Goal: Information Seeking & Learning: Learn about a topic

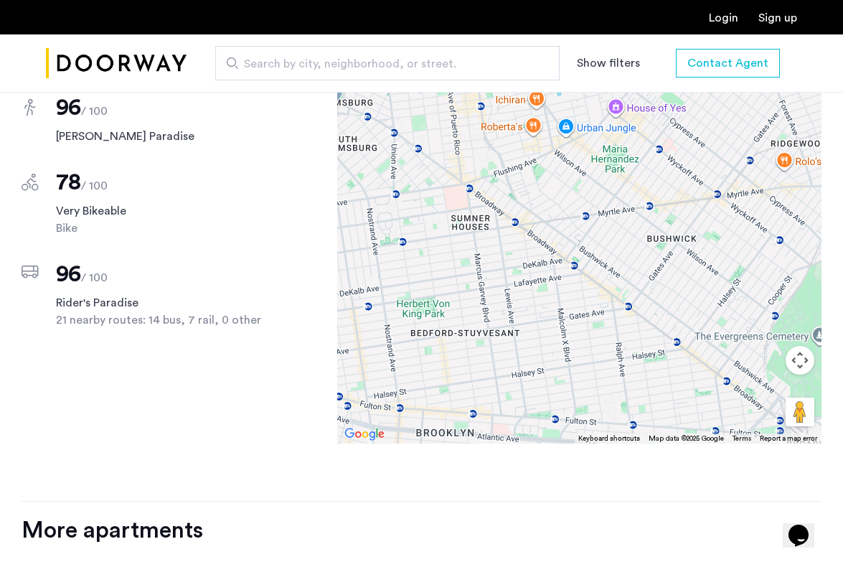
scroll to position [1006, 0]
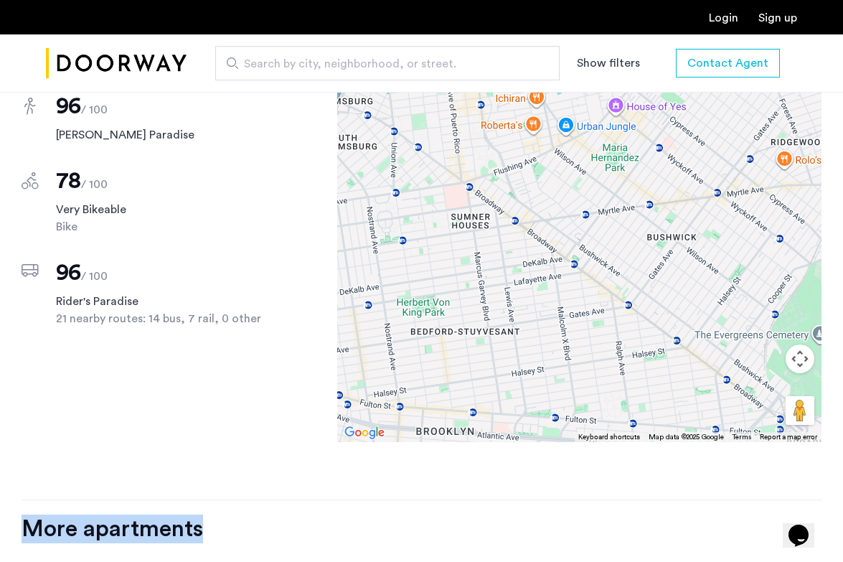
drag, startPoint x: 534, startPoint y: 490, endPoint x: 535, endPoint y: 537, distance: 46.6
click at [535, 537] on div "621 Kosciuszko Street, Unit 3F Brooklyn, NY , 11221 $3,200 Monthly rent 2 Bedro…" at bounding box center [421, 207] width 843 height 1383
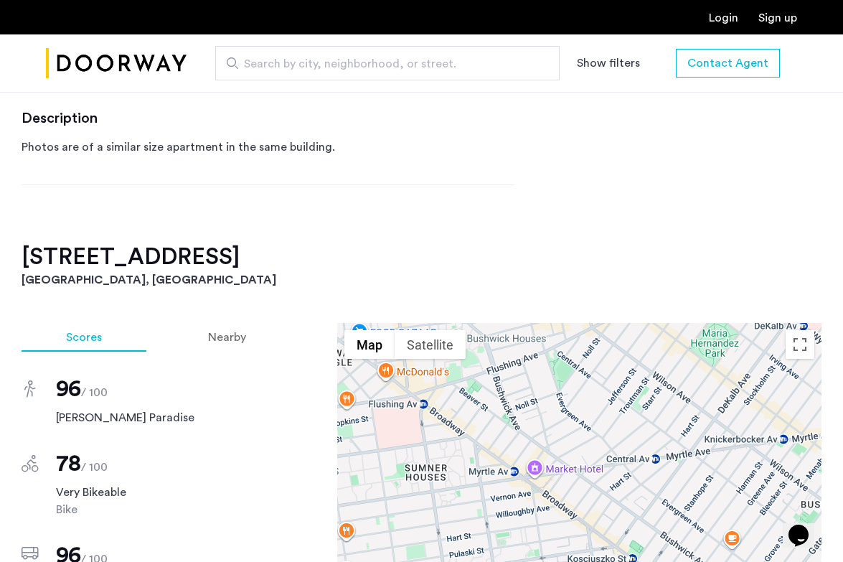
scroll to position [720, 0]
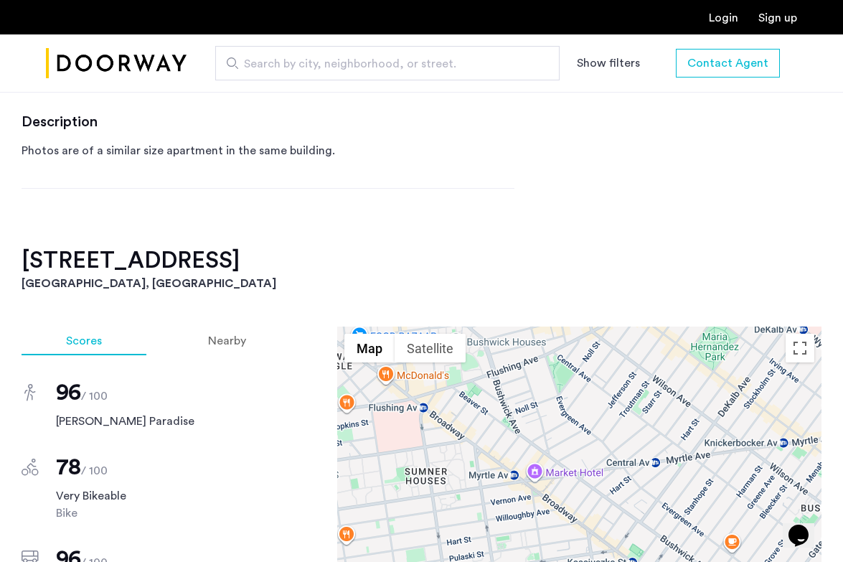
click at [275, 263] on h2 "621 Kosciuszko Street, Unit 3F" at bounding box center [422, 260] width 800 height 29
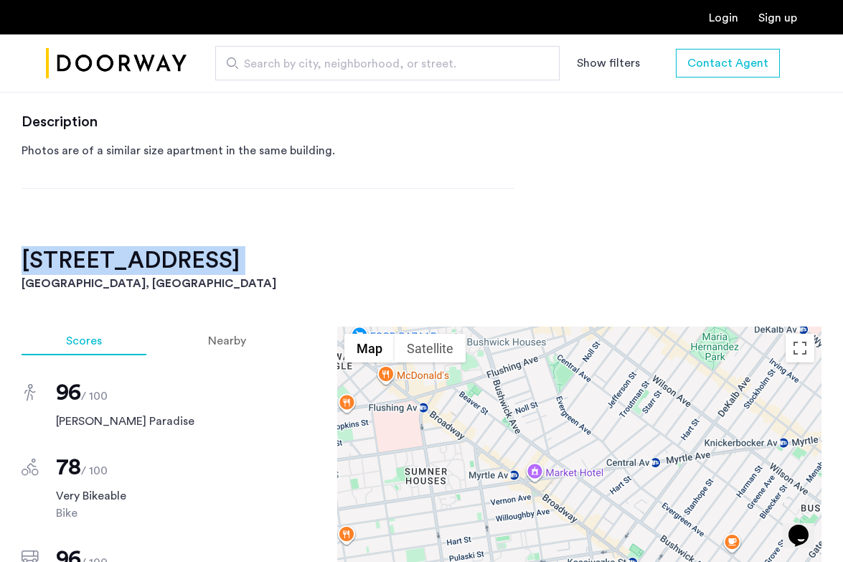
click at [275, 263] on h2 "621 Kosciuszko Street, Unit 3F" at bounding box center [422, 260] width 800 height 29
copy h2 "621 Kosciuszko Street, Unit 3F"
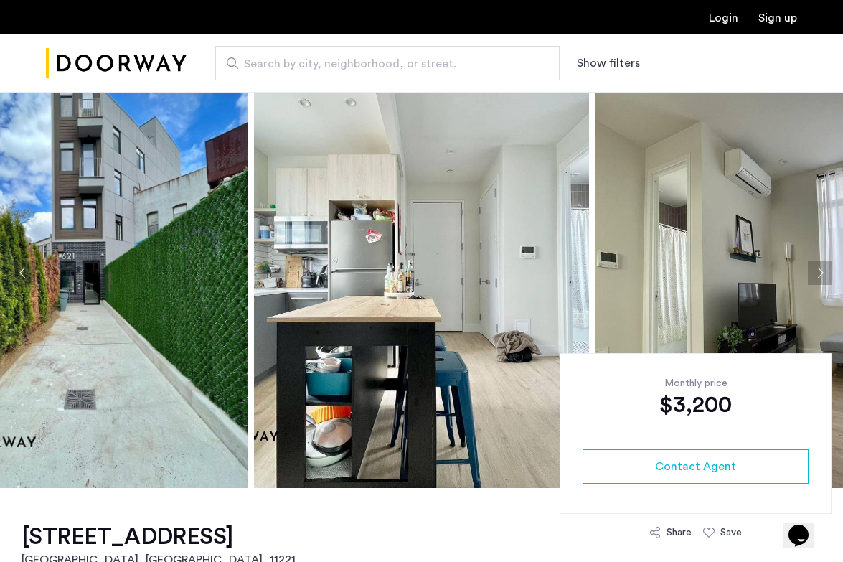
scroll to position [0, 0]
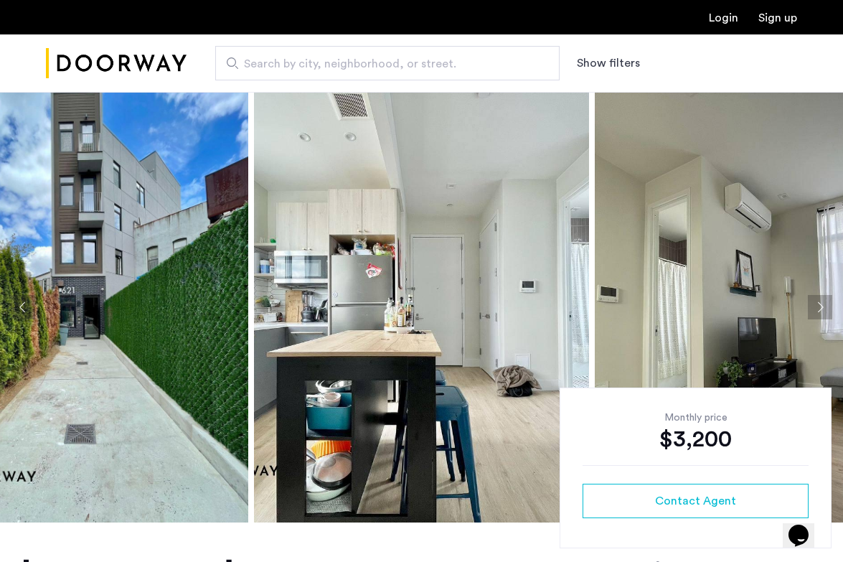
click at [156, 55] on img "Cazamio Logo" at bounding box center [116, 64] width 141 height 54
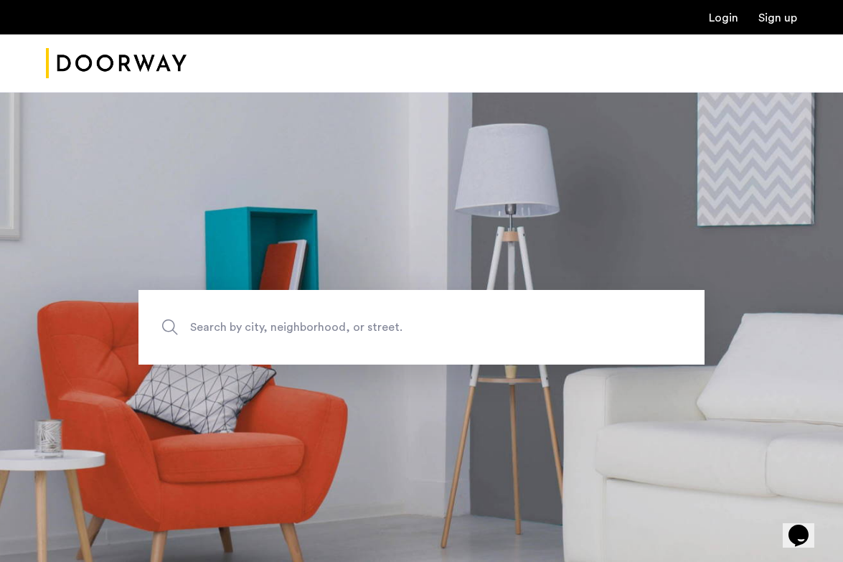
click at [253, 324] on span "Search by city, neighborhood, or street." at bounding box center [388, 326] width 396 height 19
click at [253, 324] on input "Search by city, neighborhood, or street." at bounding box center [421, 327] width 566 height 75
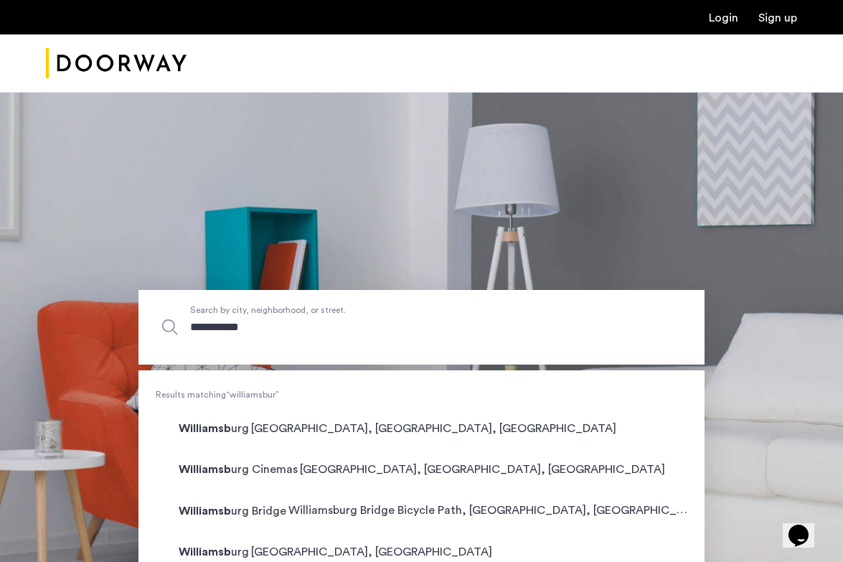
type input "**********"
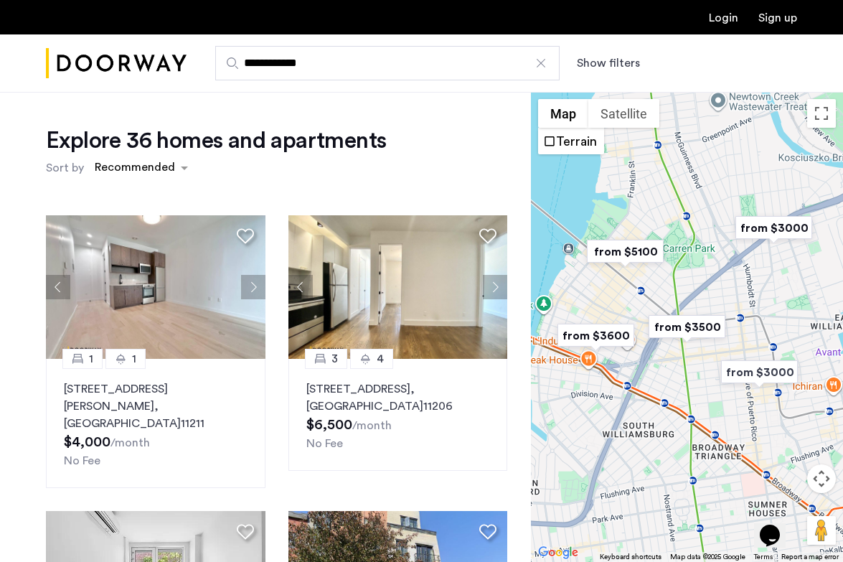
click at [616, 65] on button "Show filters" at bounding box center [608, 63] width 63 height 17
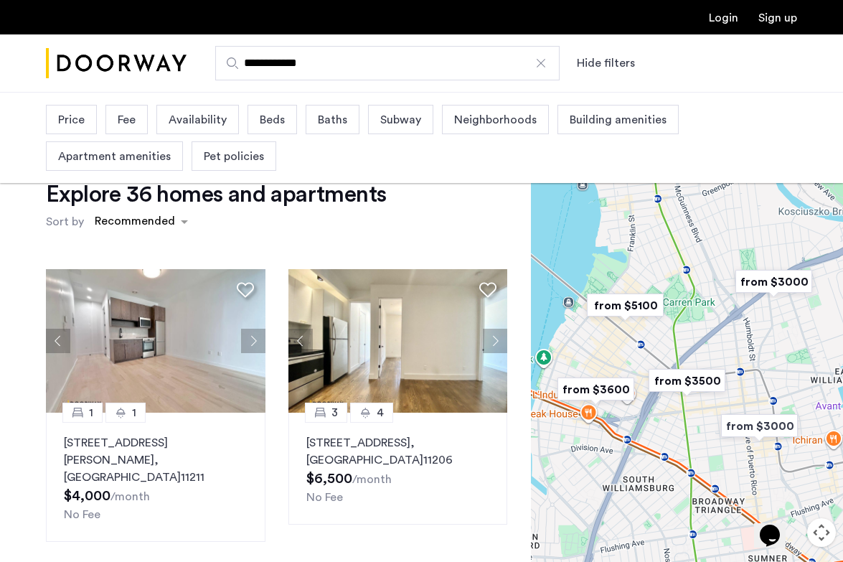
click at [75, 123] on span "Price" at bounding box center [71, 119] width 27 height 17
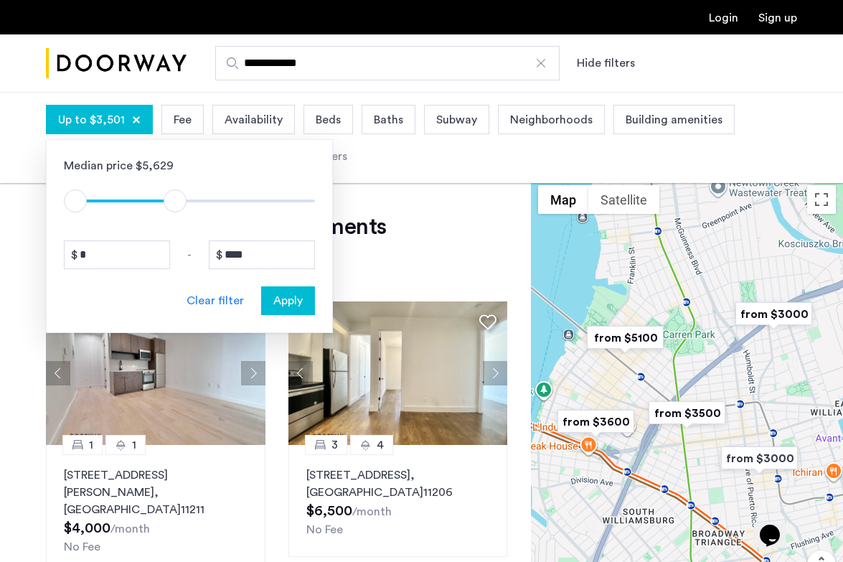
drag, startPoint x: 309, startPoint y: 199, endPoint x: 172, endPoint y: 198, distance: 137.0
click at [172, 198] on span "ngx-slider-max" at bounding box center [175, 200] width 23 height 23
type input "****"
click at [176, 199] on span "ngx-slider-max" at bounding box center [175, 200] width 23 height 23
click at [298, 306] on span "Apply" at bounding box center [287, 300] width 29 height 17
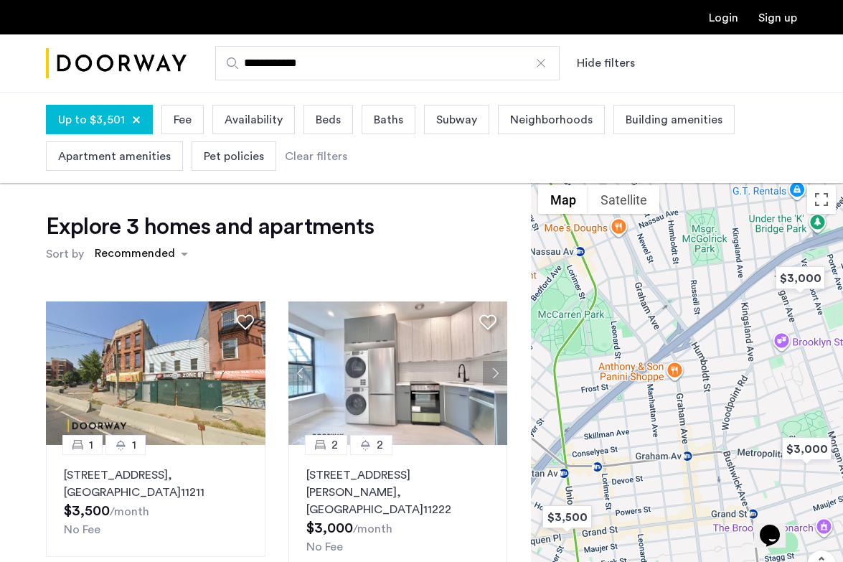
click at [331, 117] on span "Beds" at bounding box center [328, 119] width 25 height 17
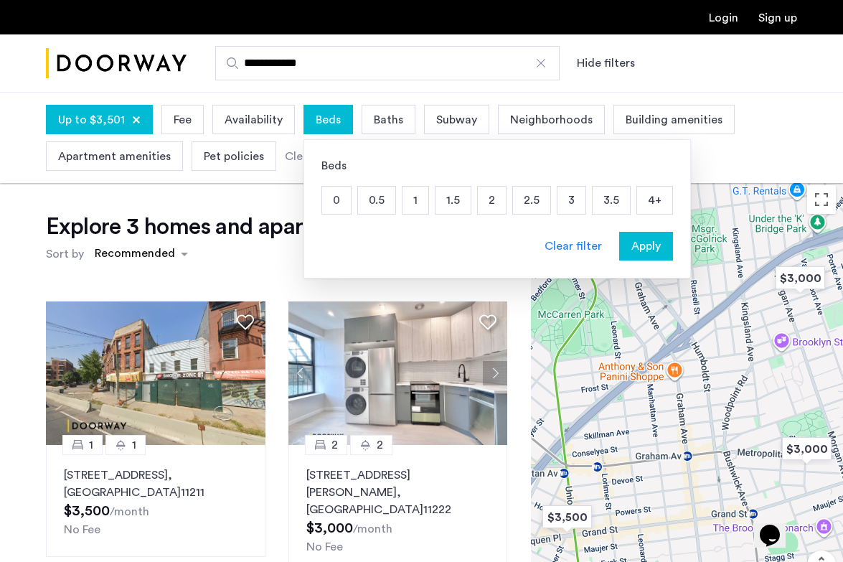
click at [491, 199] on p "2" at bounding box center [492, 200] width 28 height 27
click at [645, 194] on p "4+" at bounding box center [654, 200] width 35 height 27
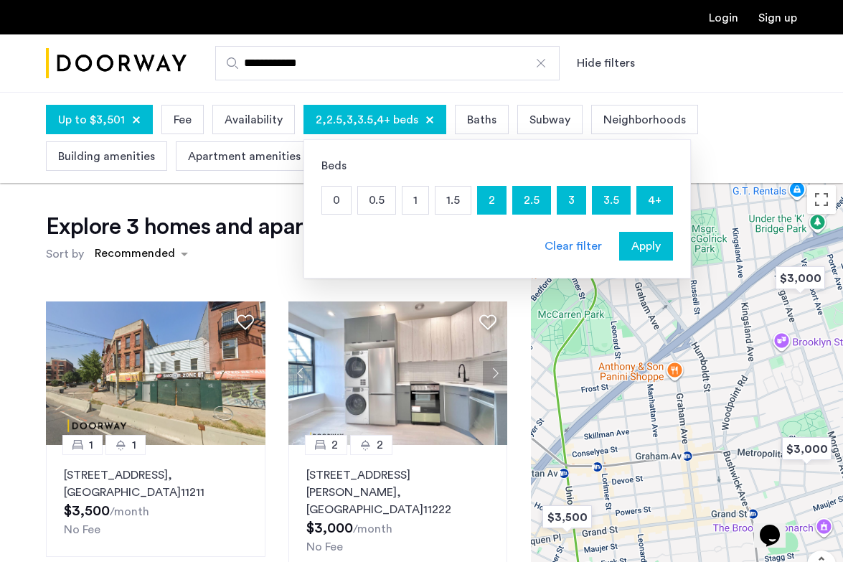
click at [453, 204] on p "1.5" at bounding box center [452, 200] width 35 height 27
click at [643, 237] on button "Apply" at bounding box center [646, 246] width 54 height 29
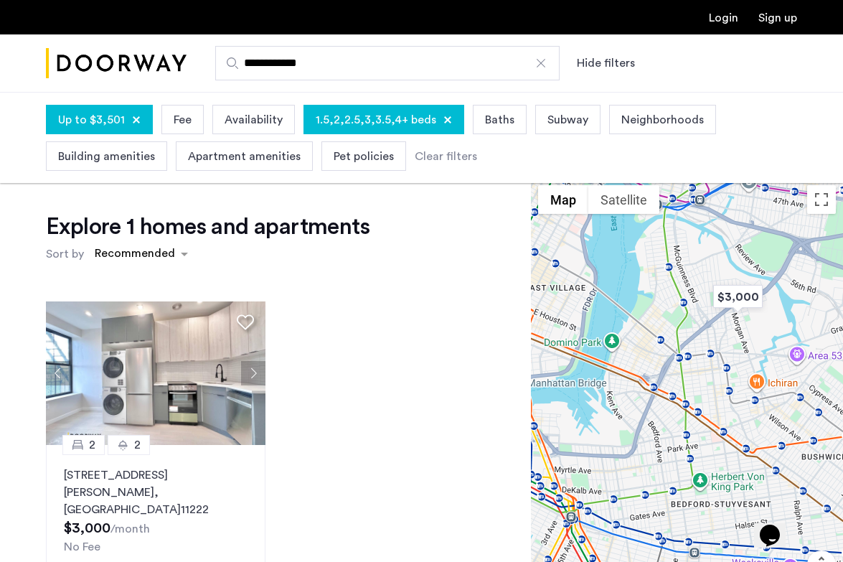
drag, startPoint x: 595, startPoint y: 476, endPoint x: 662, endPoint y: 391, distance: 108.8
click at [662, 391] on div at bounding box center [687, 413] width 312 height 470
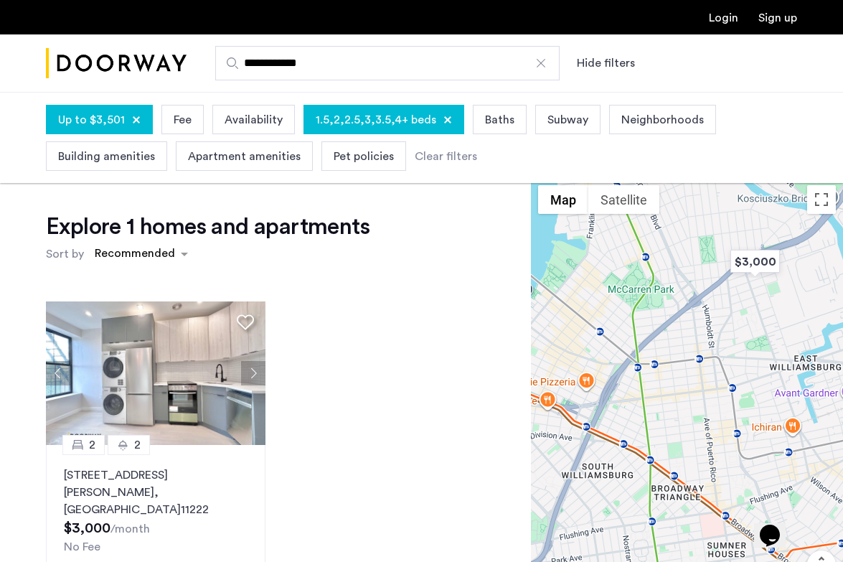
click at [548, 62] on input "**********" at bounding box center [387, 63] width 344 height 34
click at [545, 62] on div at bounding box center [541, 63] width 14 height 14
click at [545, 62] on input "**********" at bounding box center [387, 63] width 344 height 34
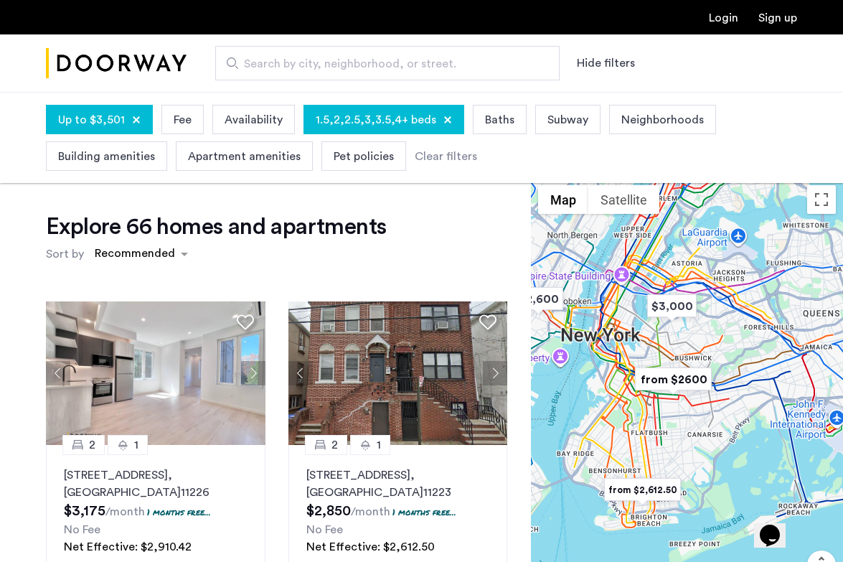
drag, startPoint x: 763, startPoint y: 347, endPoint x: 683, endPoint y: 346, distance: 79.6
click at [683, 346] on div at bounding box center [687, 413] width 312 height 470
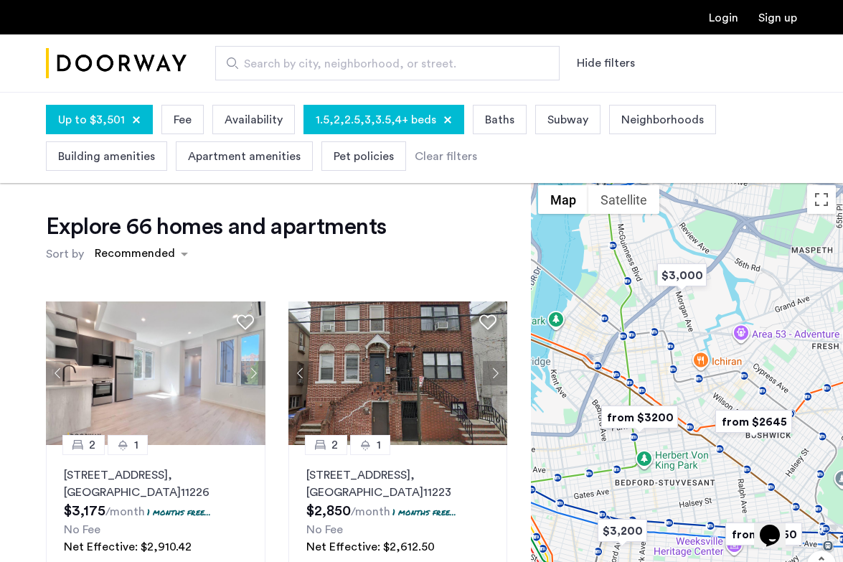
drag, startPoint x: 615, startPoint y: 316, endPoint x: 735, endPoint y: 388, distance: 139.7
click at [735, 388] on div at bounding box center [687, 413] width 312 height 470
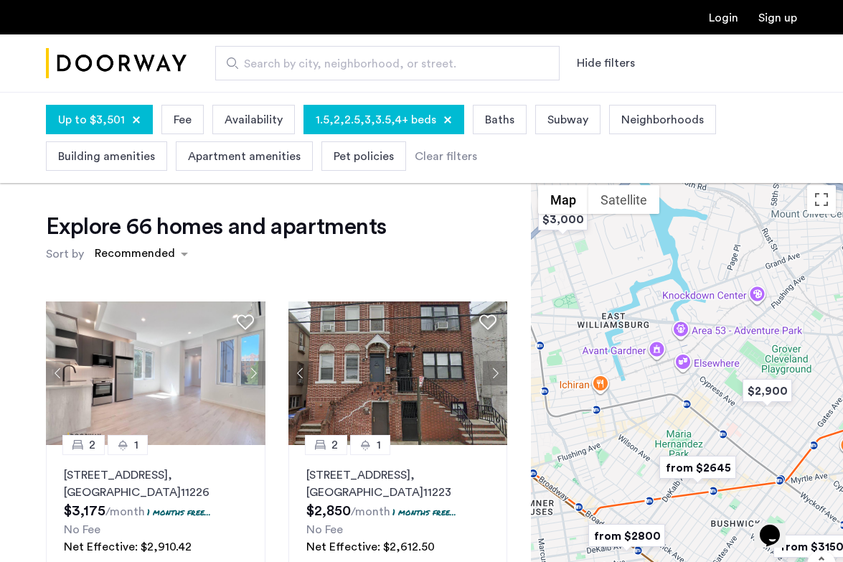
drag, startPoint x: 735, startPoint y: 389, endPoint x: 612, endPoint y: 389, distance: 122.7
click at [612, 389] on div at bounding box center [687, 413] width 312 height 470
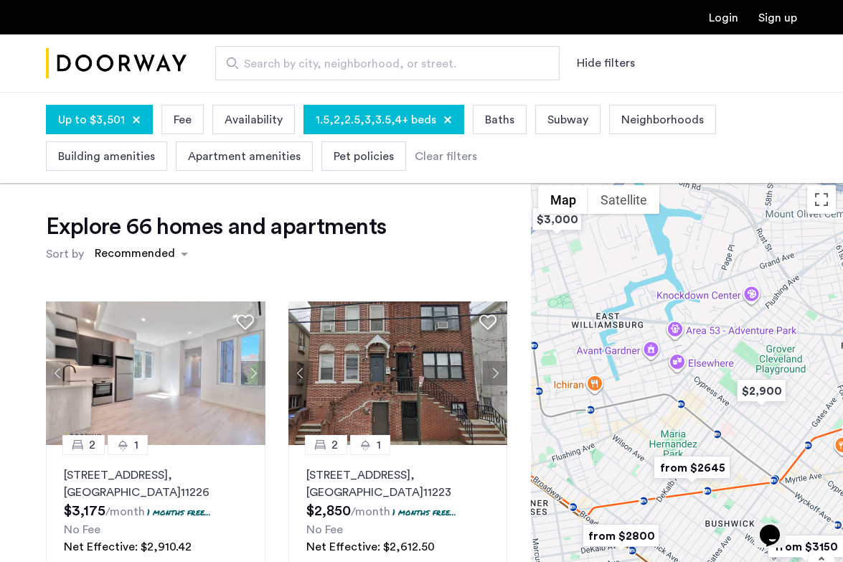
click at [713, 470] on img "from $2645" at bounding box center [692, 467] width 88 height 32
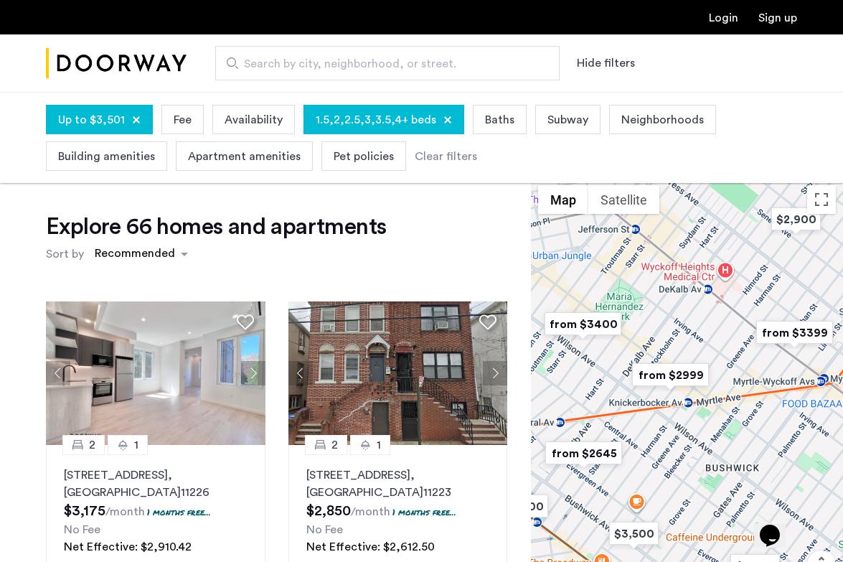
click at [796, 334] on img "from $3399" at bounding box center [794, 332] width 88 height 32
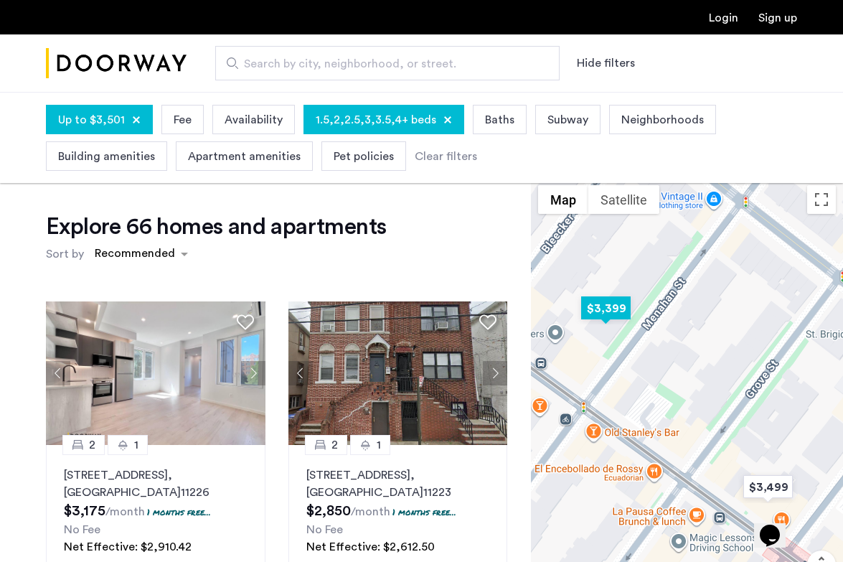
click at [617, 311] on img "$3,399" at bounding box center [605, 308] width 61 height 32
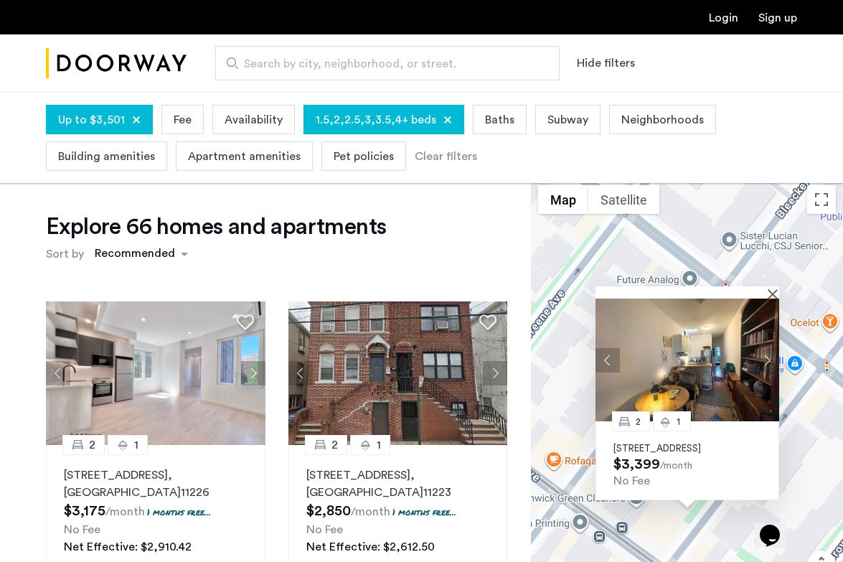
click at [771, 350] on button "Next apartment" at bounding box center [767, 359] width 24 height 24
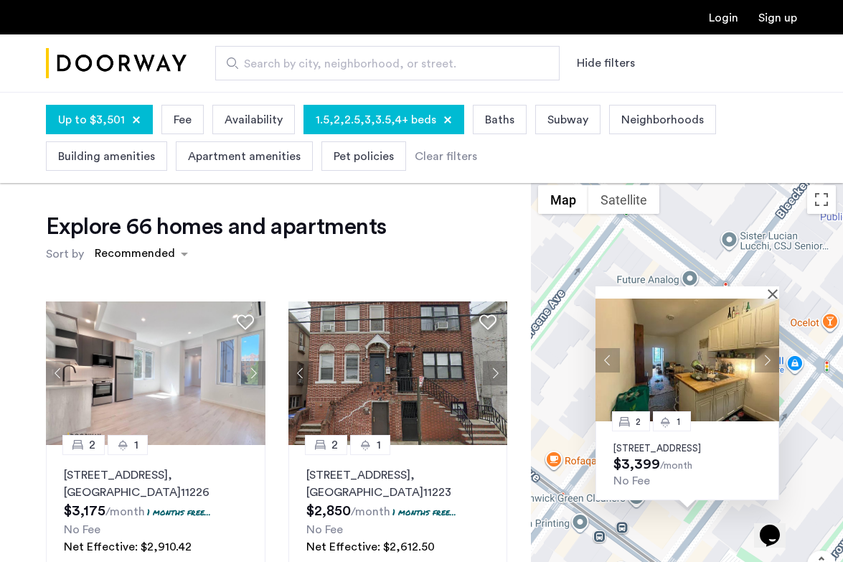
click at [767, 349] on button "Next apartment" at bounding box center [767, 359] width 24 height 24
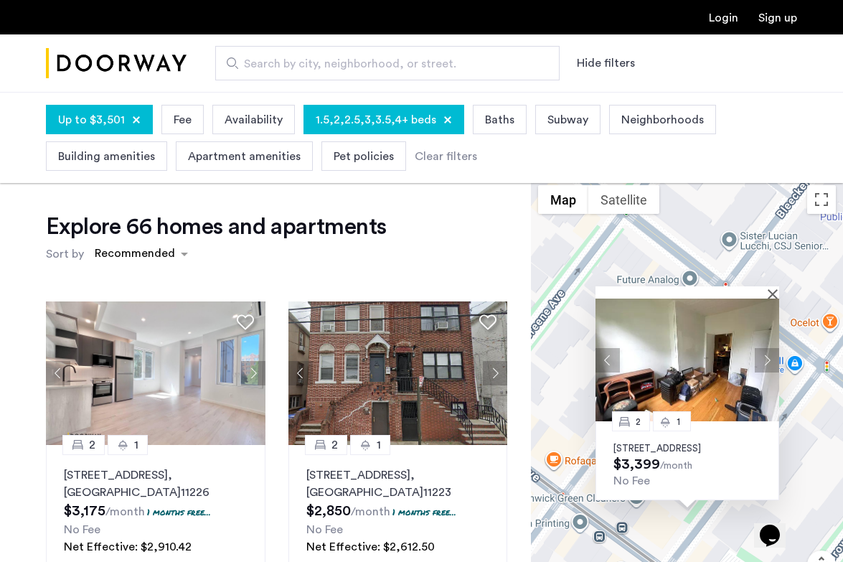
click at [767, 349] on button "Next apartment" at bounding box center [767, 359] width 24 height 24
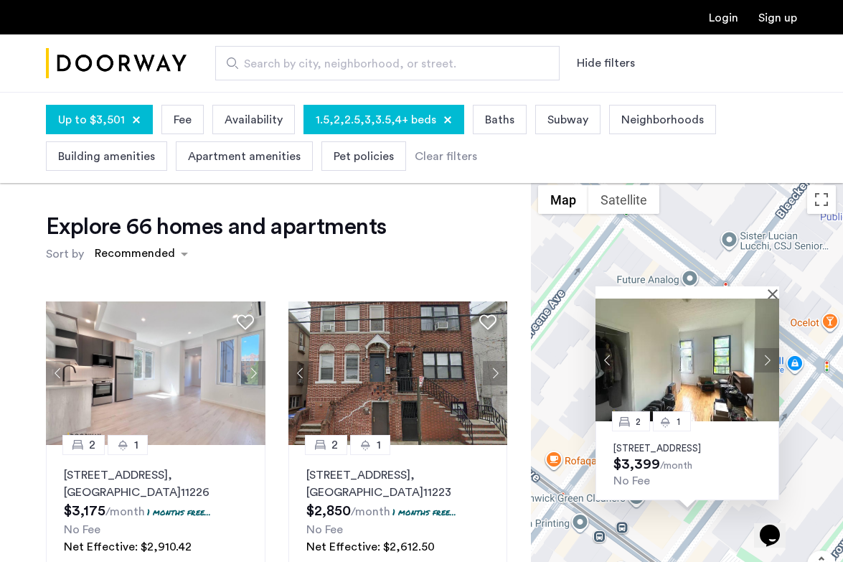
click at [767, 349] on button "Next apartment" at bounding box center [767, 359] width 24 height 24
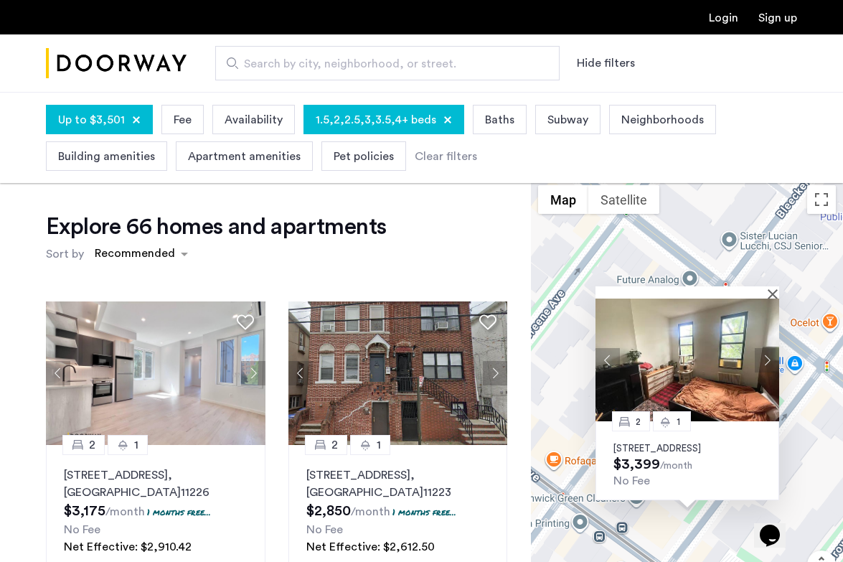
click at [767, 349] on button "Next apartment" at bounding box center [767, 359] width 24 height 24
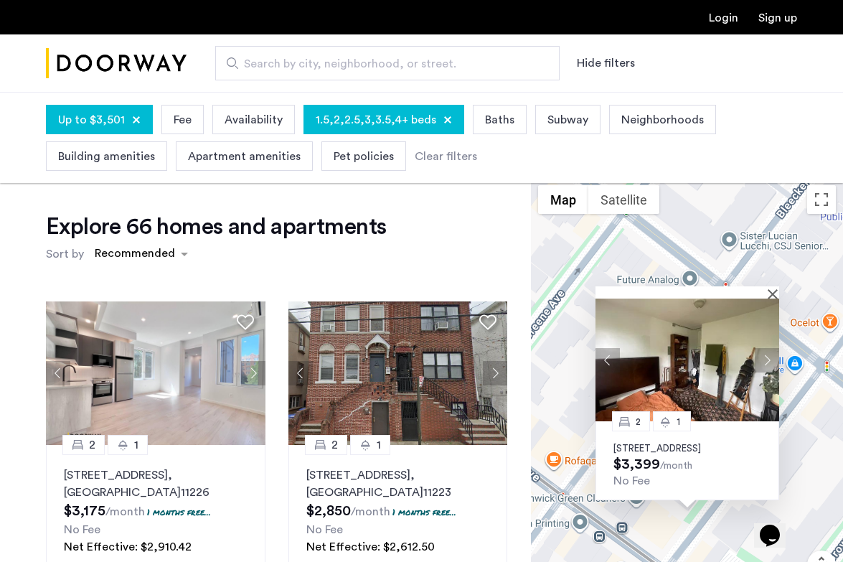
click at [570, 407] on div "2 1 369 Menehan, [GEOGRAPHIC_DATA] $3,399 /month No Fee" at bounding box center [687, 413] width 312 height 470
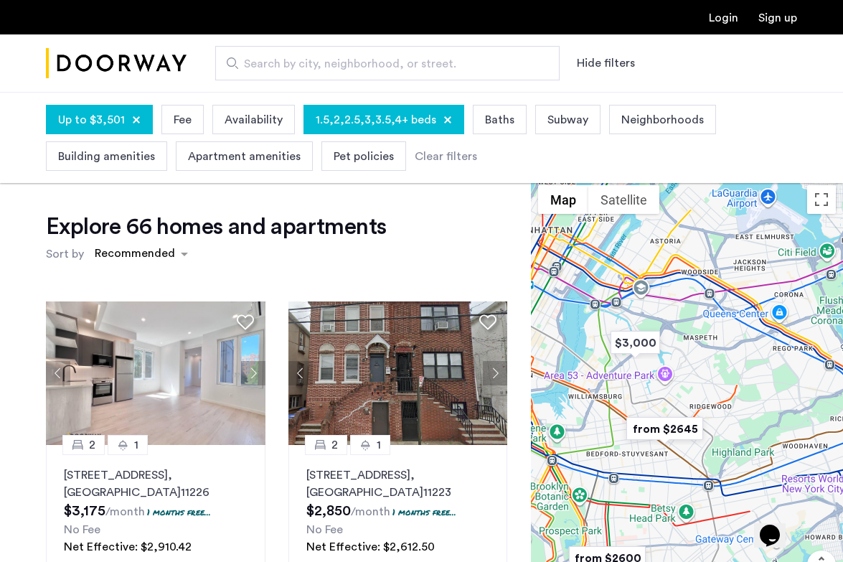
click at [664, 423] on img "from $2645" at bounding box center [665, 429] width 88 height 32
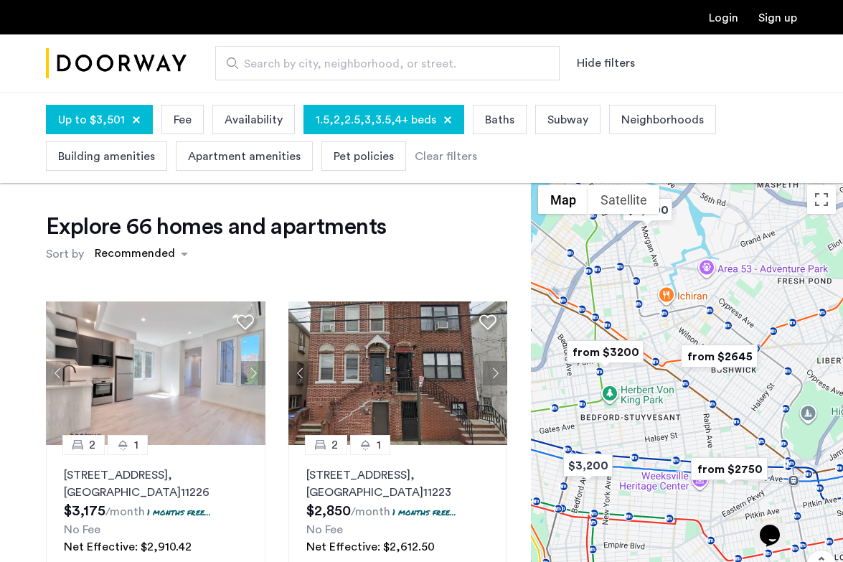
click at [714, 356] on img "from $2645" at bounding box center [719, 356] width 88 height 32
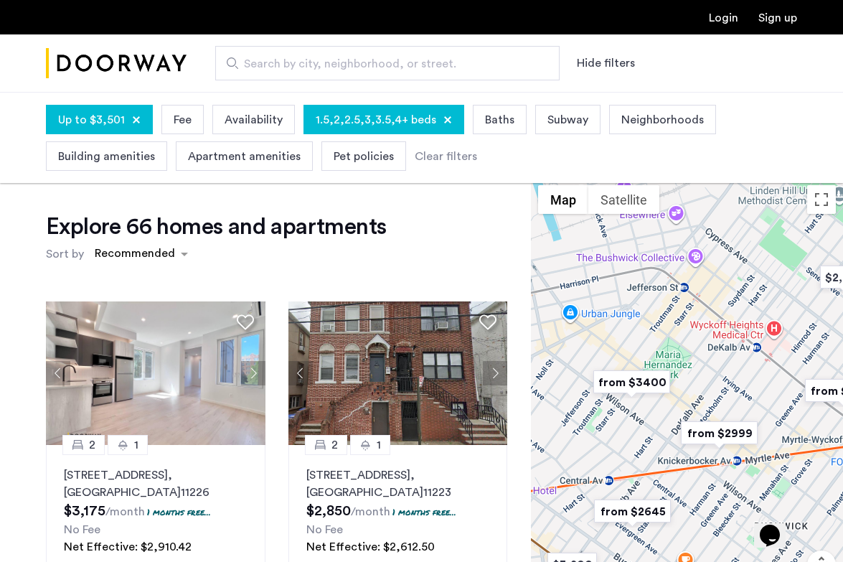
click at [648, 378] on img "from $3400" at bounding box center [632, 382] width 88 height 32
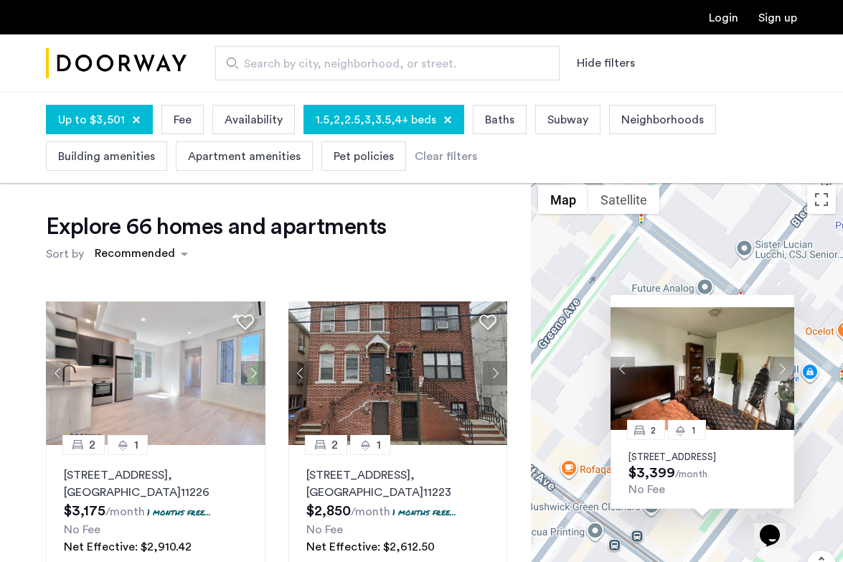
click at [577, 357] on div "2 1 369 Menehan, [GEOGRAPHIC_DATA] $3,399 /month No Fee" at bounding box center [687, 413] width 312 height 470
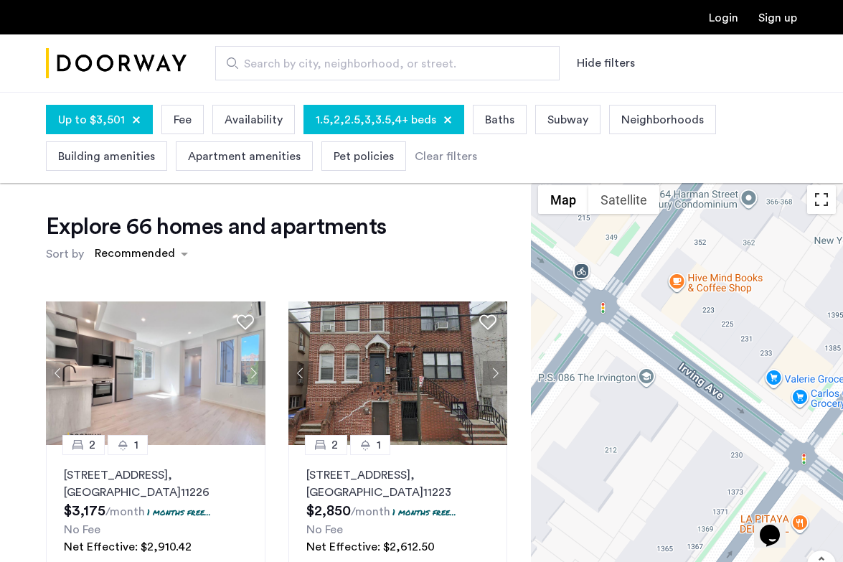
click at [821, 199] on button "Toggle fullscreen view" at bounding box center [821, 199] width 29 height 29
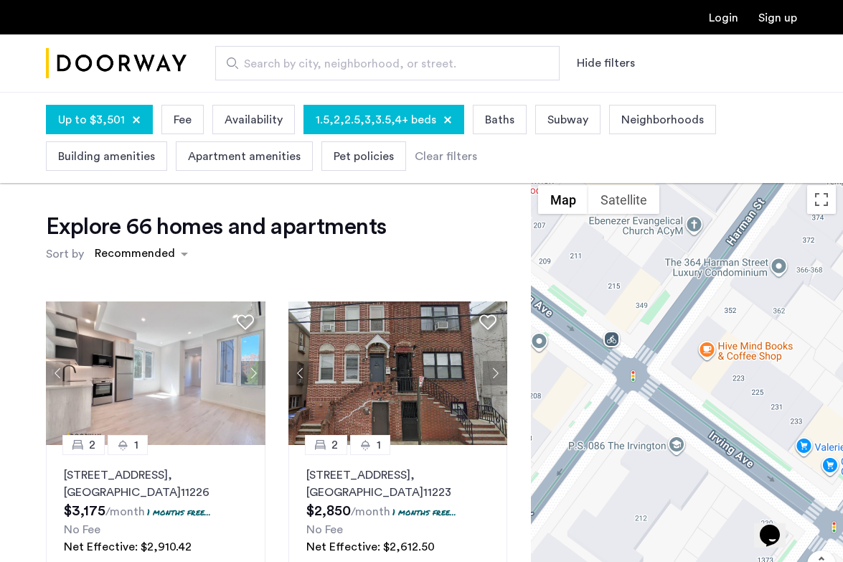
drag, startPoint x: 649, startPoint y: 316, endPoint x: 679, endPoint y: 385, distance: 75.8
click at [679, 385] on div "2 1 369 Menehan, [GEOGRAPHIC_DATA] $3,399 /month No Fee" at bounding box center [687, 413] width 312 height 470
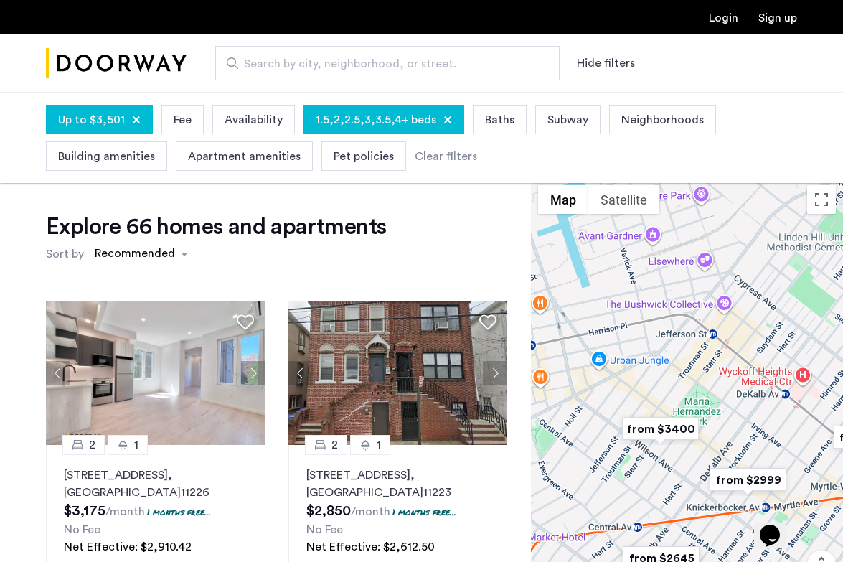
drag, startPoint x: 657, startPoint y: 367, endPoint x: 793, endPoint y: 466, distance: 168.5
click at [795, 466] on div at bounding box center [687, 413] width 312 height 470
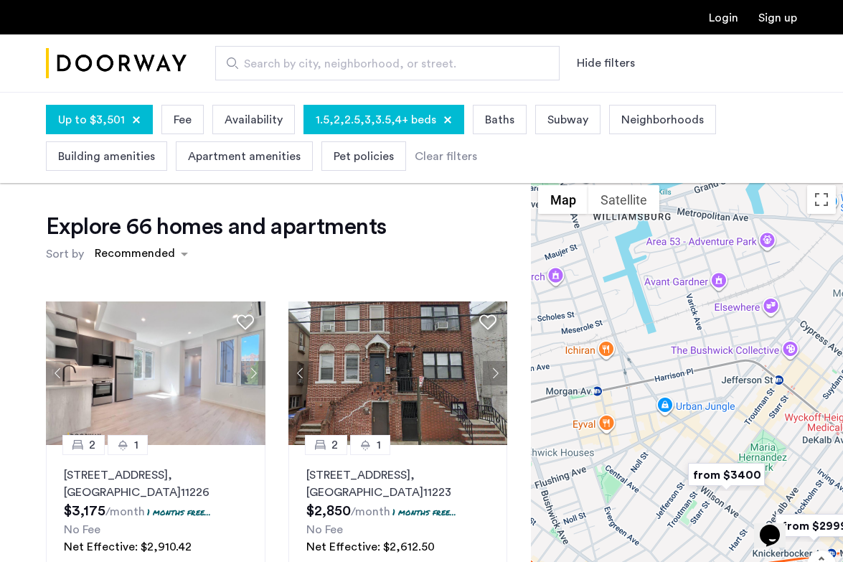
drag, startPoint x: 740, startPoint y: 400, endPoint x: 811, endPoint y: 437, distance: 80.2
click at [811, 437] on div at bounding box center [687, 413] width 312 height 470
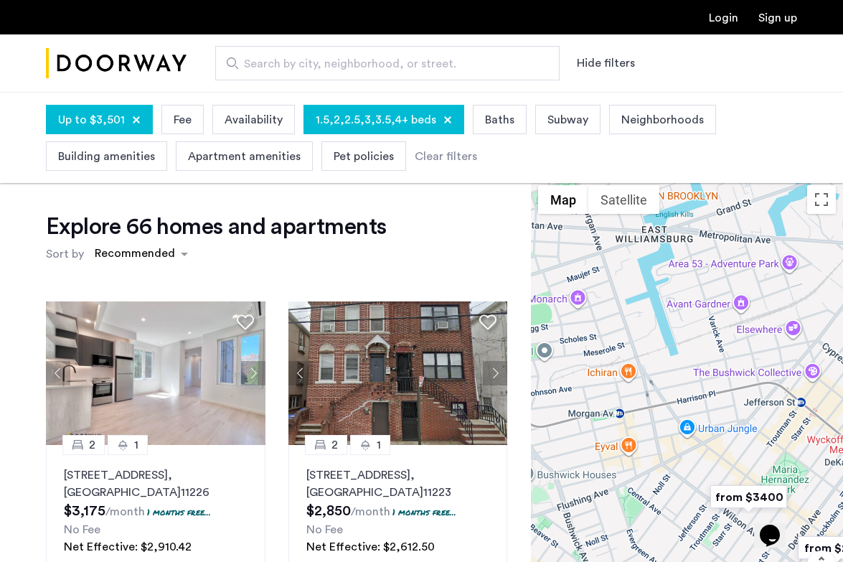
click at [697, 451] on div at bounding box center [687, 413] width 312 height 470
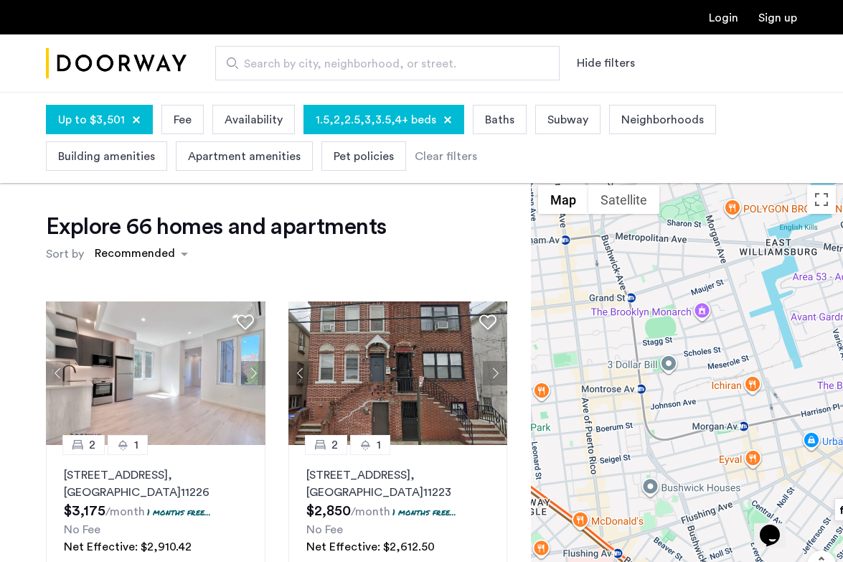
drag, startPoint x: 631, startPoint y: 382, endPoint x: 820, endPoint y: 413, distance: 191.2
click at [819, 413] on div at bounding box center [687, 413] width 312 height 470
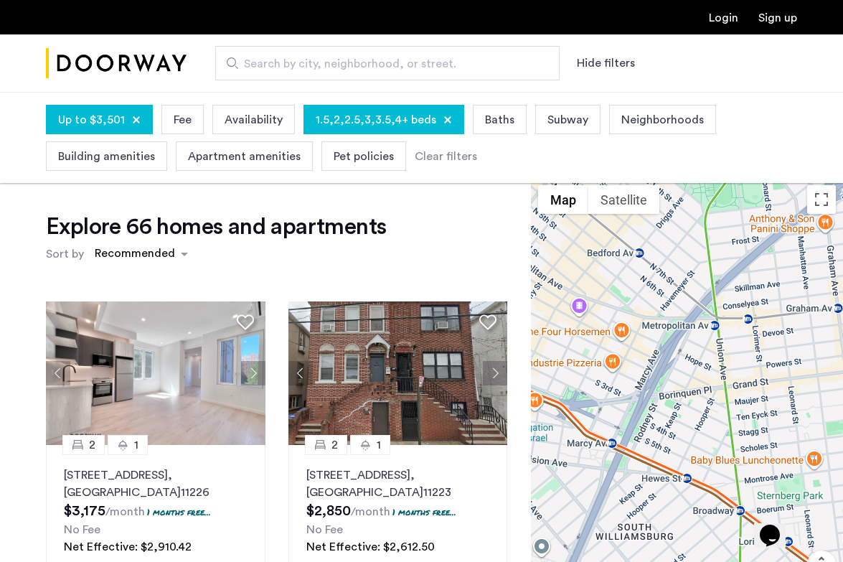
click at [324, 70] on span "Search by city, neighborhood, or street." at bounding box center [381, 63] width 275 height 17
click at [324, 70] on input "Search by city, neighborhood, or street." at bounding box center [387, 63] width 344 height 34
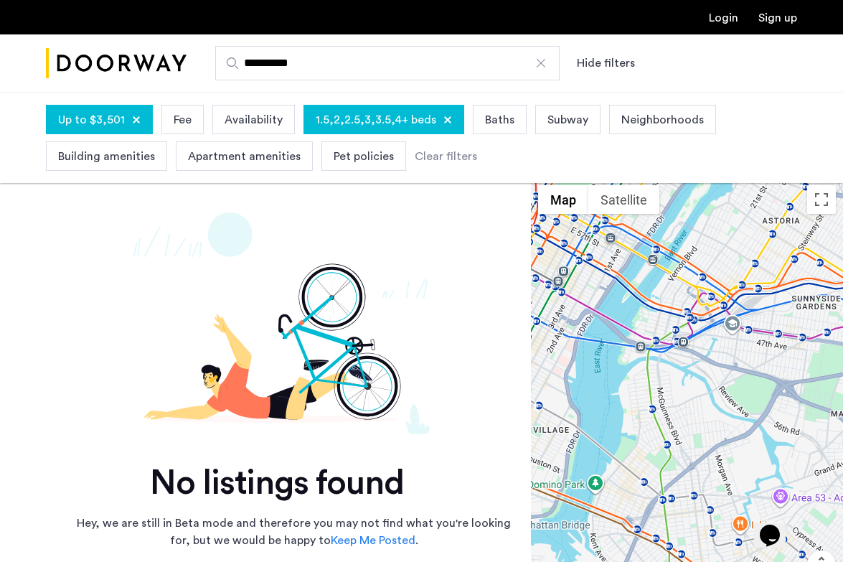
click at [364, 60] on input "**********" at bounding box center [387, 63] width 344 height 34
click at [360, 66] on input "*******" at bounding box center [387, 63] width 344 height 34
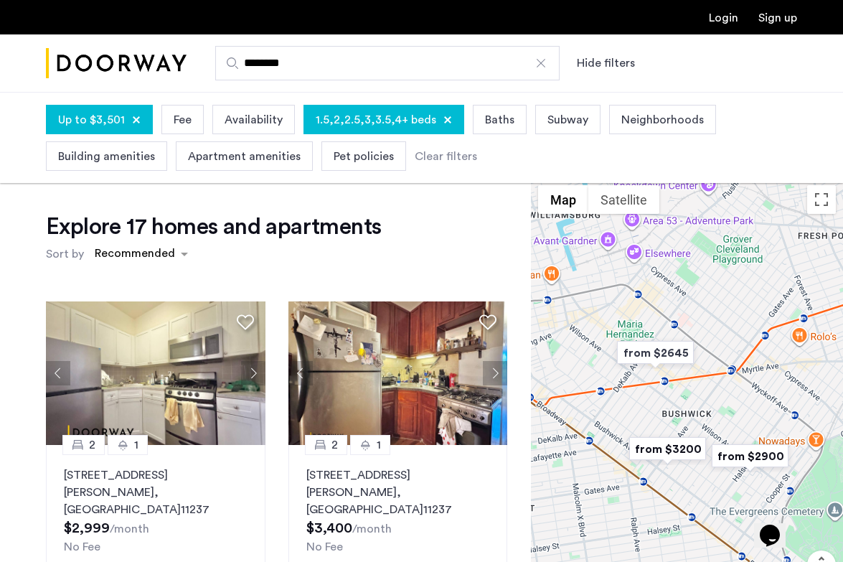
type input "********"
click at [642, 349] on img "from $2645" at bounding box center [655, 352] width 88 height 32
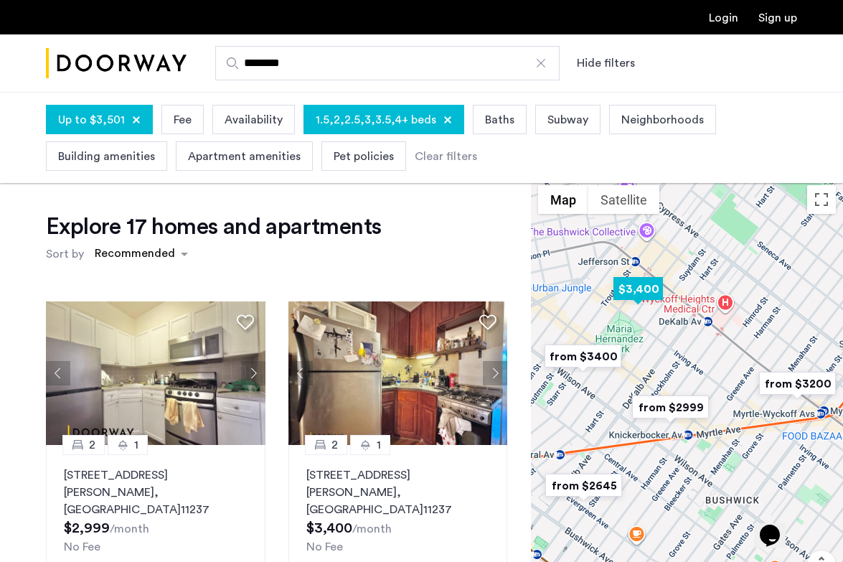
click at [649, 293] on img "$3,400" at bounding box center [638, 289] width 61 height 32
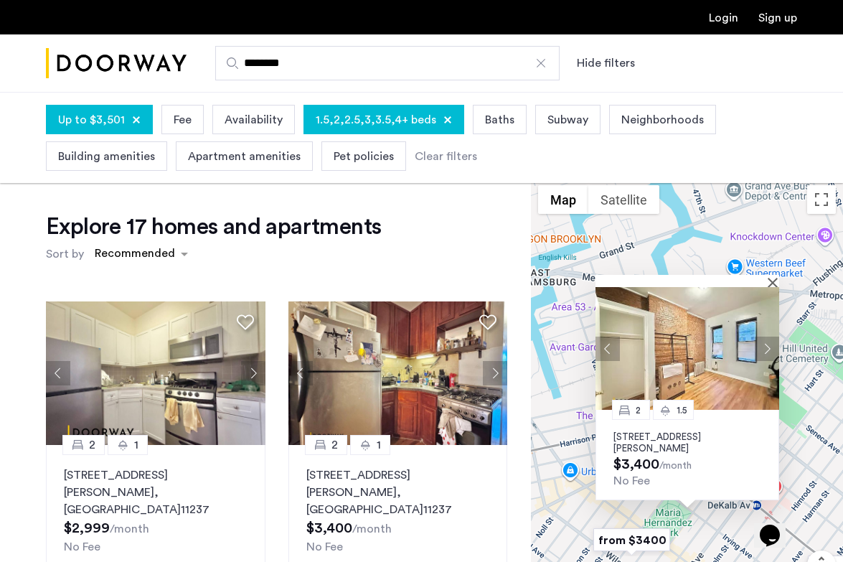
click at [768, 342] on button "Next apartment" at bounding box center [767, 348] width 24 height 24
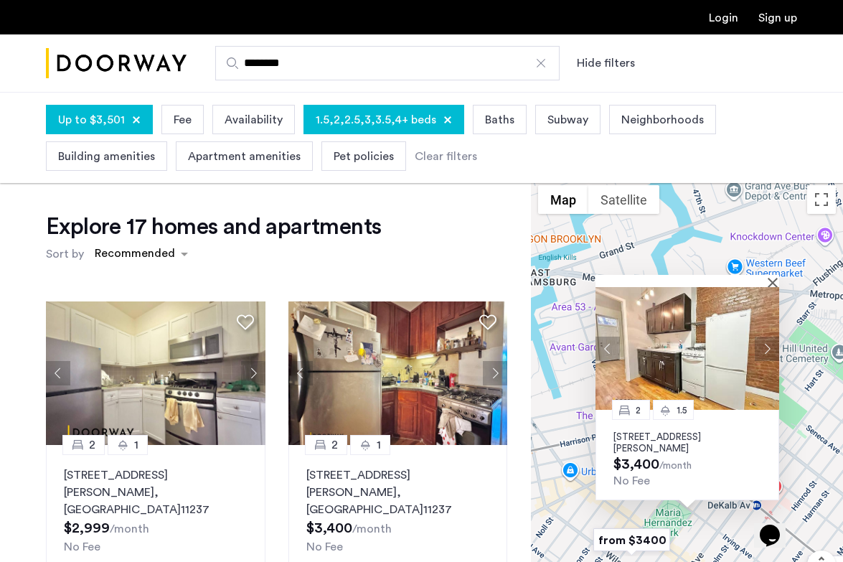
click at [768, 342] on button "Next apartment" at bounding box center [767, 348] width 24 height 24
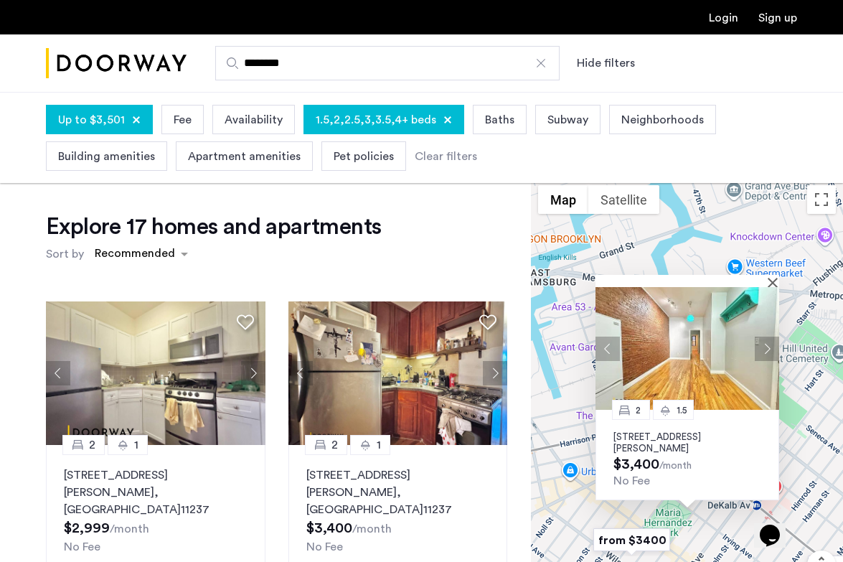
click at [769, 342] on button "Next apartment" at bounding box center [767, 348] width 24 height 24
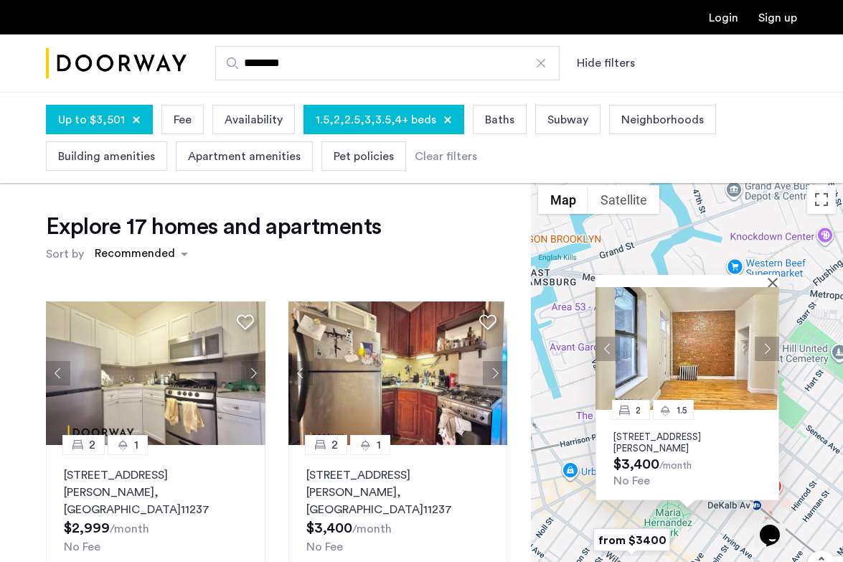
click at [770, 342] on button "Next apartment" at bounding box center [767, 348] width 24 height 24
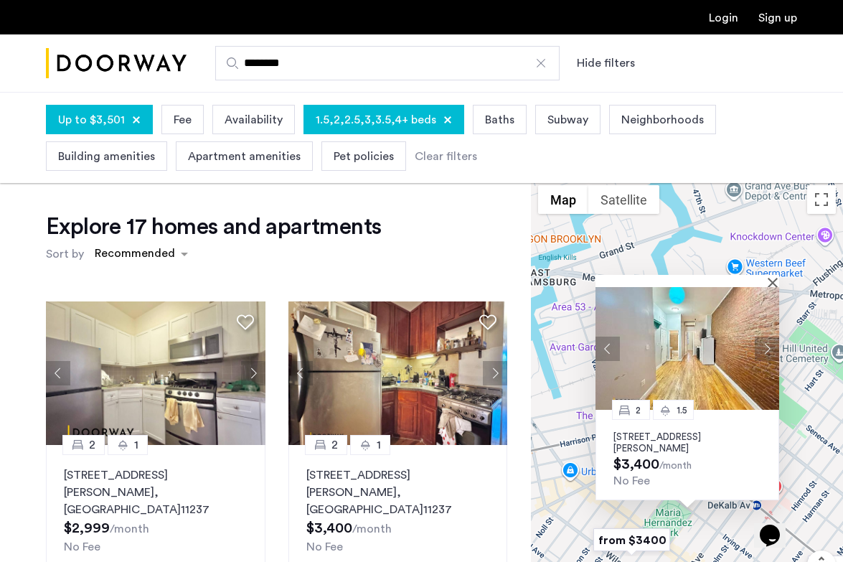
click at [770, 342] on button "Next apartment" at bounding box center [767, 348] width 24 height 24
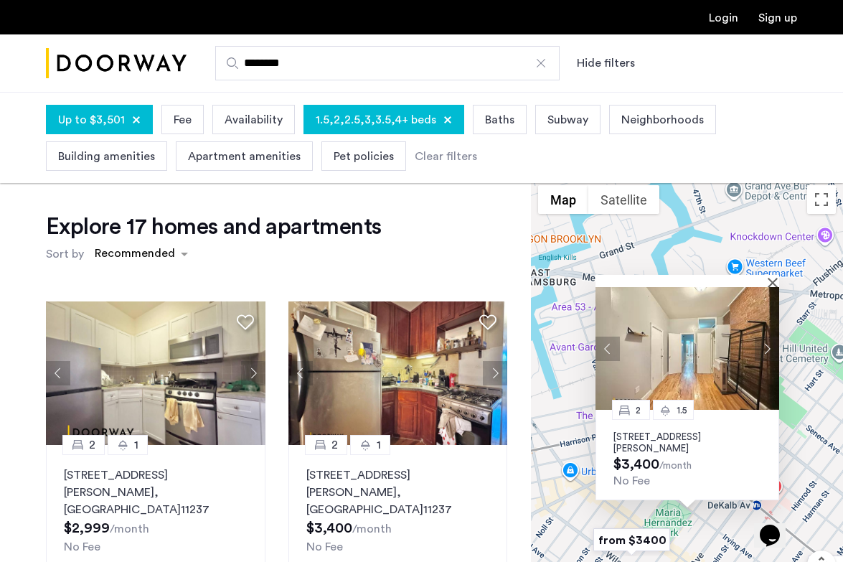
click at [770, 342] on button "Next apartment" at bounding box center [767, 348] width 24 height 24
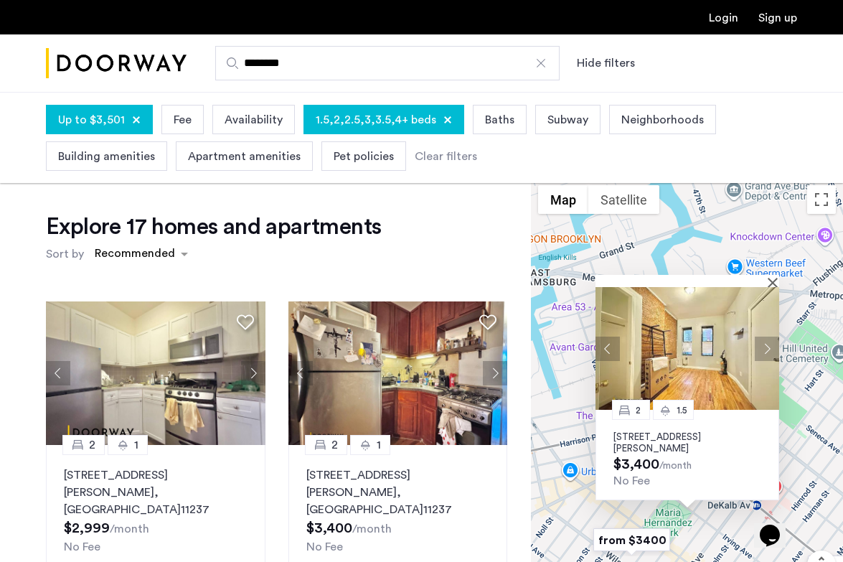
click at [771, 342] on button "Next apartment" at bounding box center [767, 348] width 24 height 24
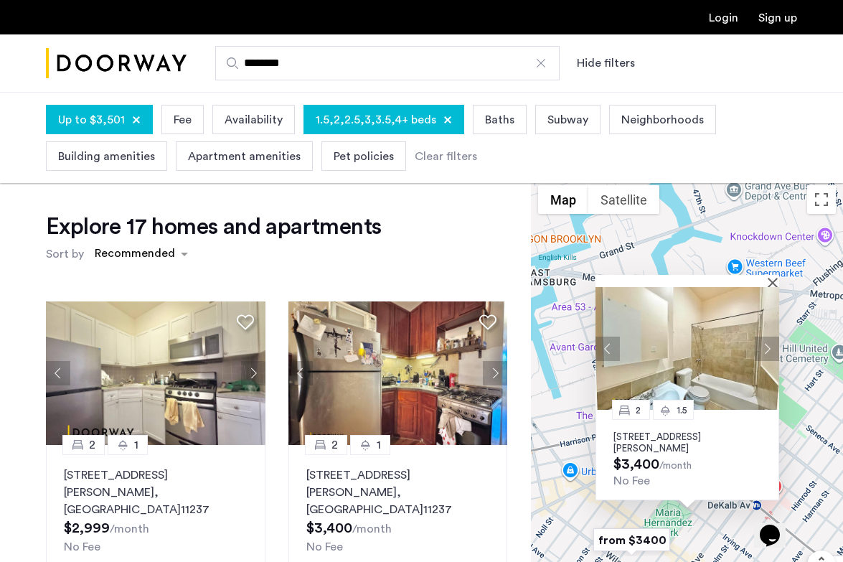
click at [771, 342] on button "Next apartment" at bounding box center [767, 348] width 24 height 24
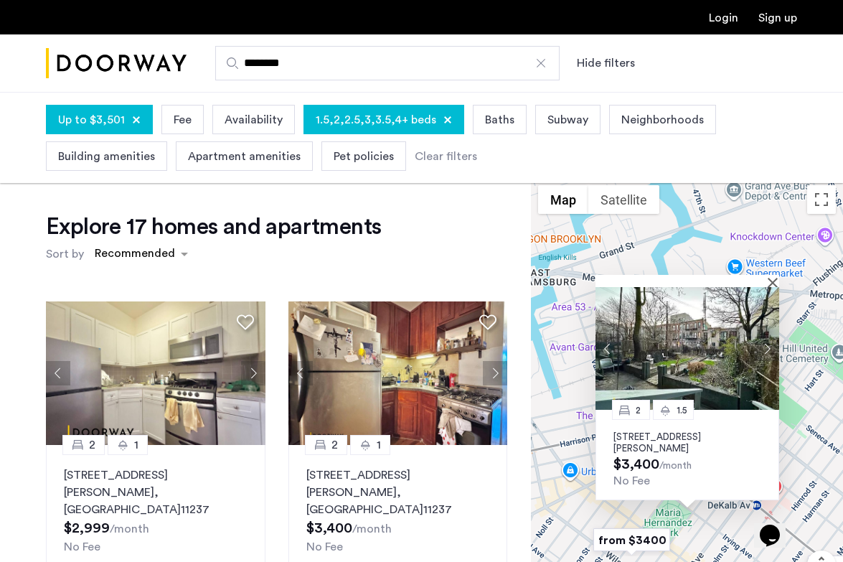
click at [771, 342] on button "Next apartment" at bounding box center [767, 348] width 24 height 24
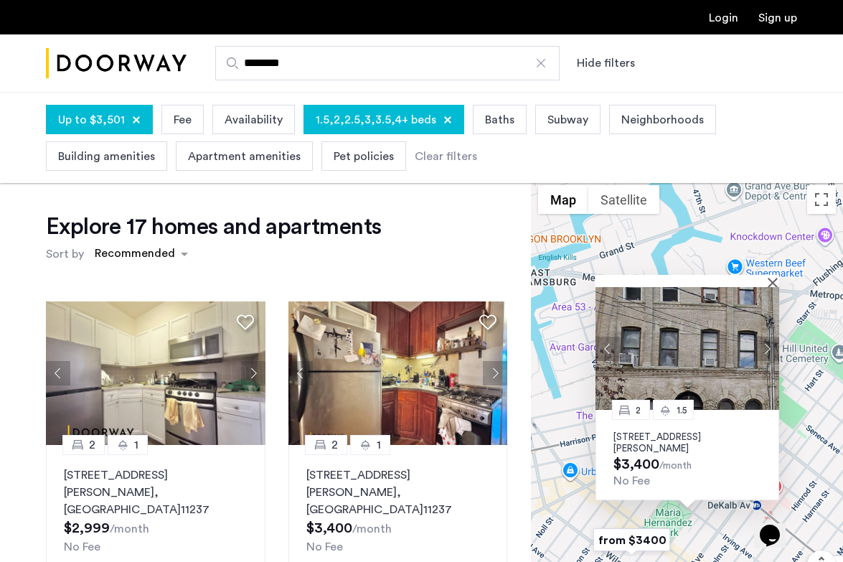
click at [771, 342] on button "Next apartment" at bounding box center [767, 348] width 24 height 24
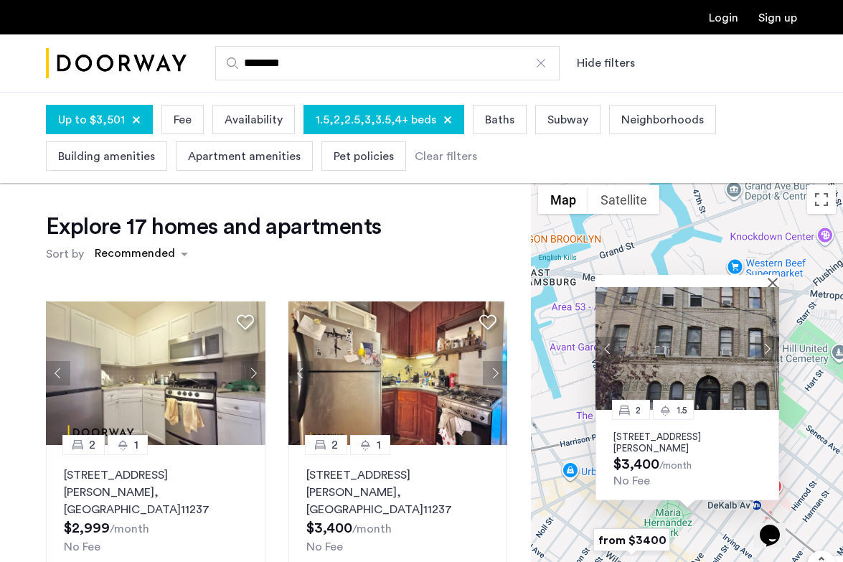
click at [771, 342] on button "Next apartment" at bounding box center [767, 348] width 24 height 24
